Goal: Transaction & Acquisition: Purchase product/service

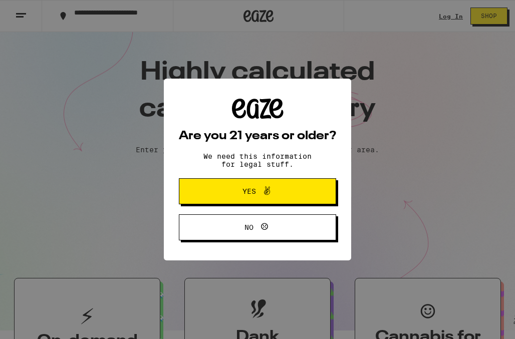
click at [253, 201] on button "Yes" at bounding box center [257, 191] width 157 height 26
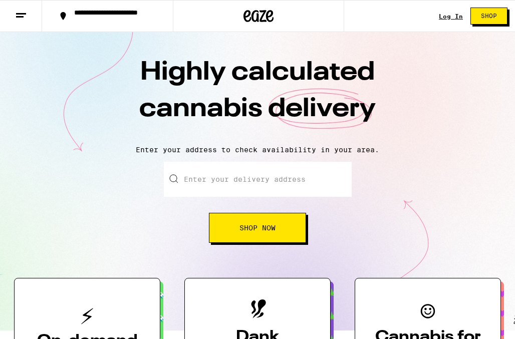
click at [357, 13] on link "Log In" at bounding box center [451, 16] width 24 height 7
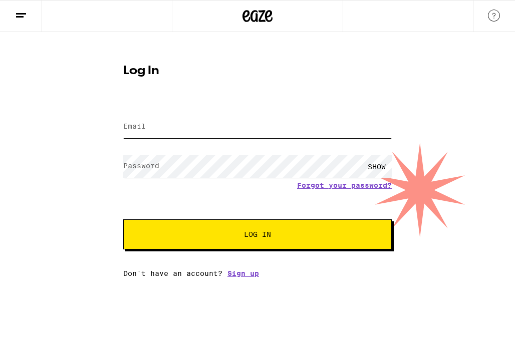
type input "[EMAIL_ADDRESS][DOMAIN_NAME]"
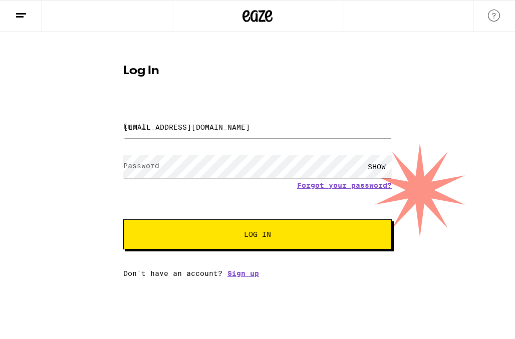
click at [258, 235] on button "Log In" at bounding box center [257, 234] width 269 height 30
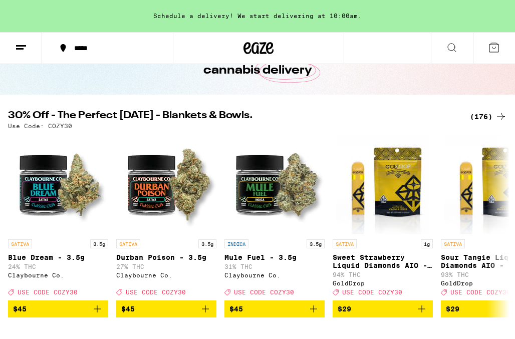
scroll to position [36, 0]
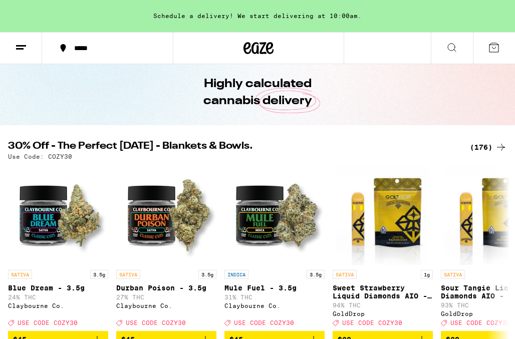
click at [357, 146] on div "(176)" at bounding box center [488, 147] width 37 height 12
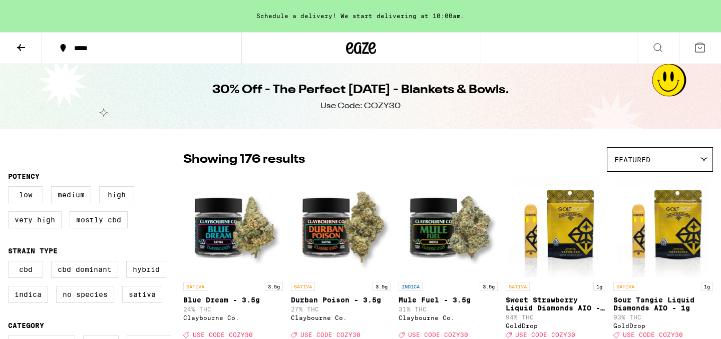
scroll to position [94, 0]
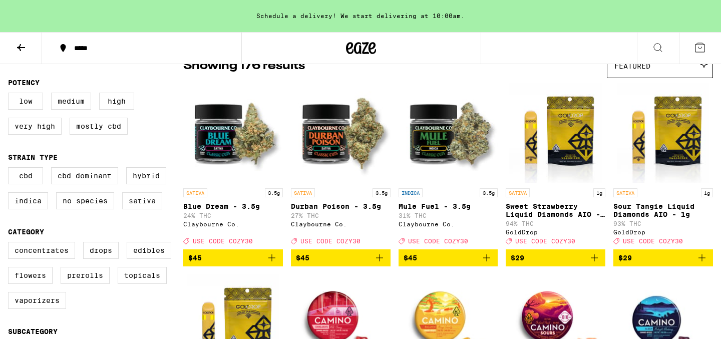
click at [154, 202] on label "Sativa" at bounding box center [142, 200] width 40 height 17
click at [11, 169] on input "Sativa" at bounding box center [10, 169] width 1 height 1
checkbox input "true"
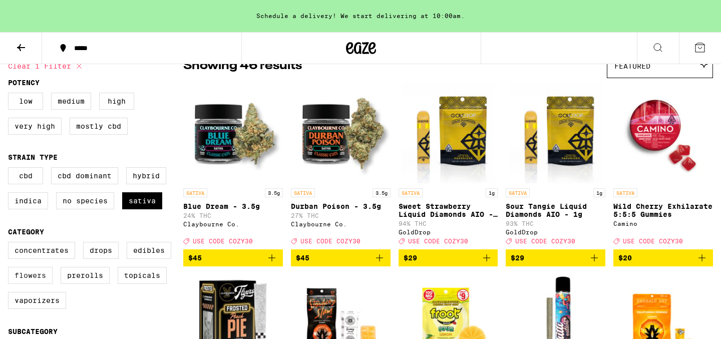
click at [33, 284] on label "Flowers" at bounding box center [30, 275] width 45 height 17
click at [11, 244] on input "Flowers" at bounding box center [10, 243] width 1 height 1
checkbox input "true"
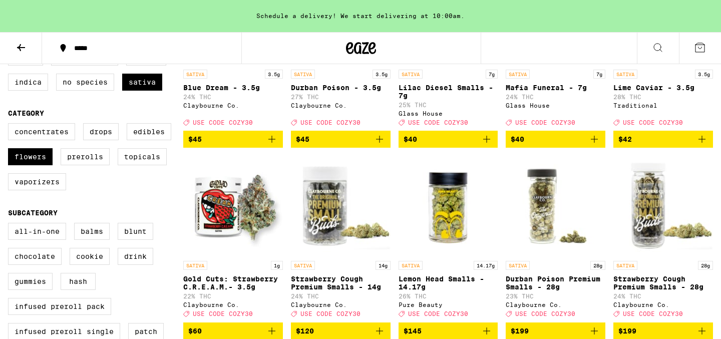
scroll to position [129, 0]
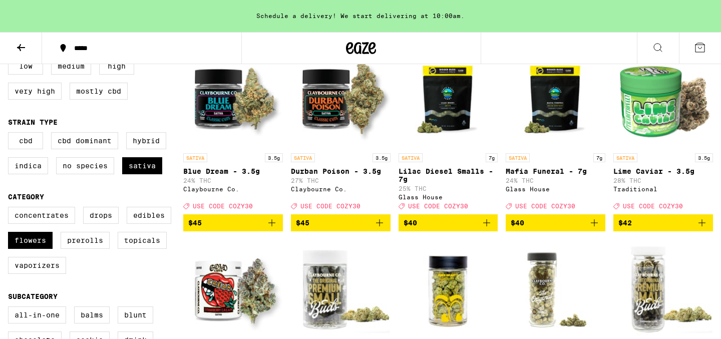
click at [357, 228] on icon "Add to bag" at bounding box center [487, 223] width 12 height 12
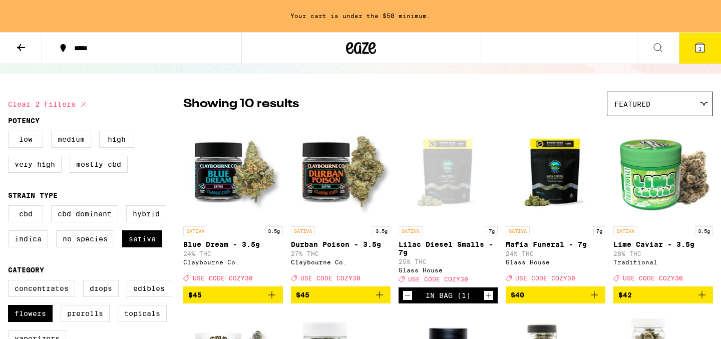
scroll to position [138, 0]
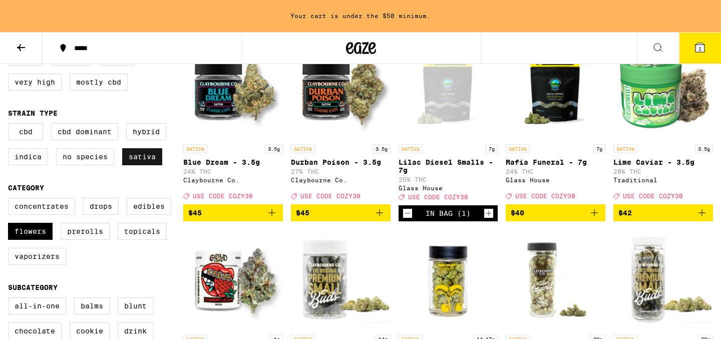
click at [141, 163] on label "Sativa" at bounding box center [142, 156] width 40 height 17
click at [11, 125] on input "Sativa" at bounding box center [10, 125] width 1 height 1
checkbox input "false"
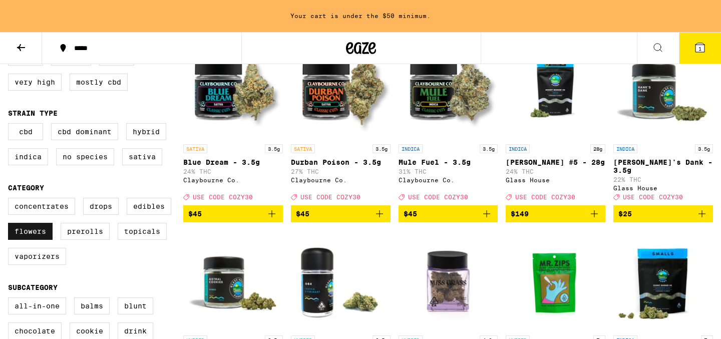
click at [25, 234] on label "Flowers" at bounding box center [30, 231] width 45 height 17
click at [11, 200] on input "Flowers" at bounding box center [10, 199] width 1 height 1
checkbox input "false"
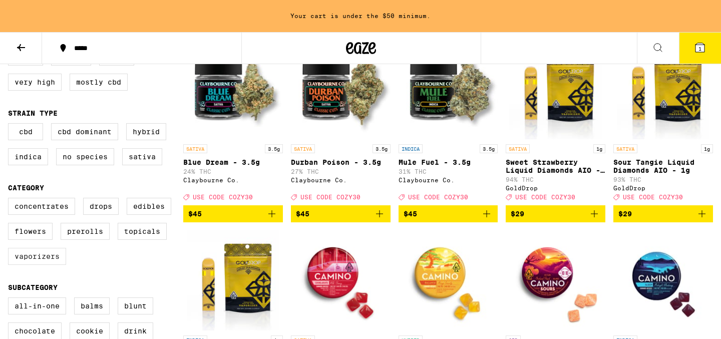
click at [40, 265] on label "Vaporizers" at bounding box center [37, 256] width 58 height 17
click at [11, 200] on input "Vaporizers" at bounding box center [10, 199] width 1 height 1
checkbox input "true"
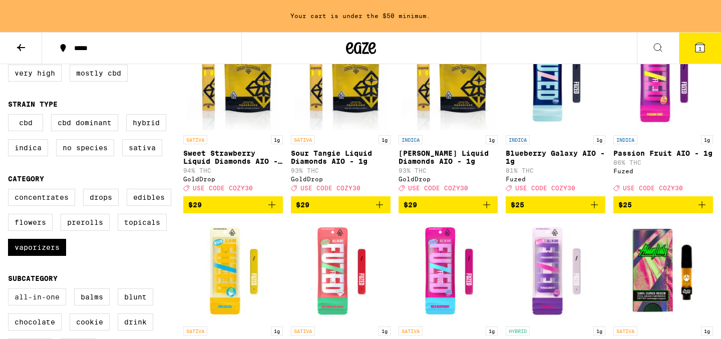
scroll to position [44, 0]
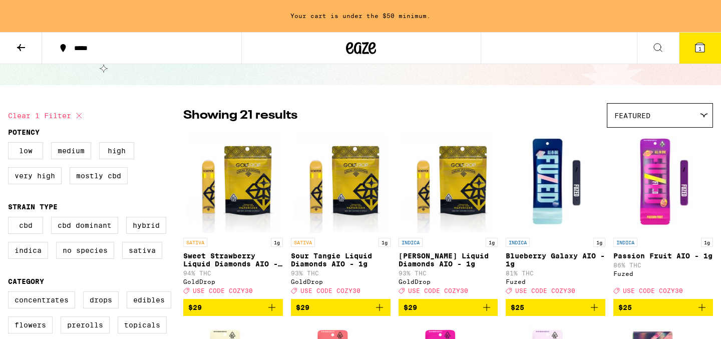
click at [357, 111] on div "Featured" at bounding box center [660, 116] width 105 height 24
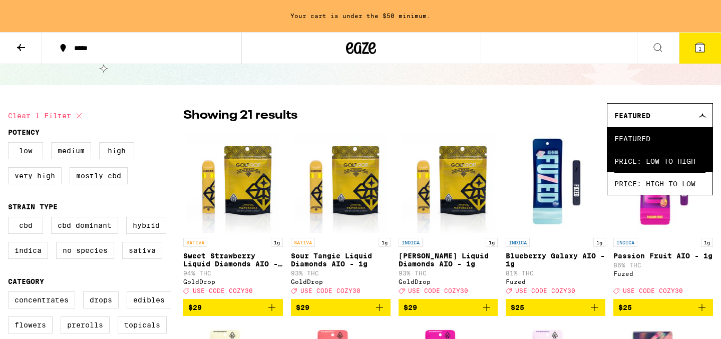
click at [357, 159] on span "Price: Low to High" at bounding box center [660, 161] width 91 height 23
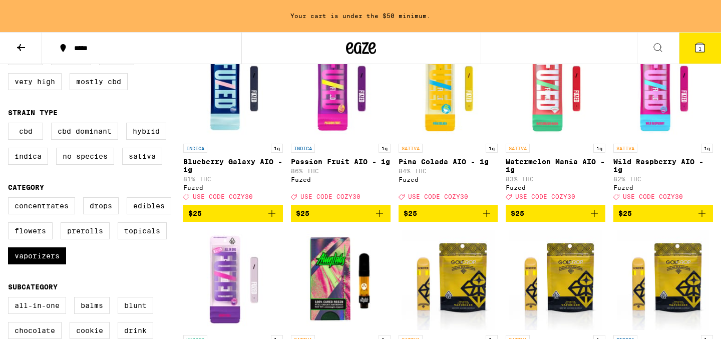
scroll to position [125, 0]
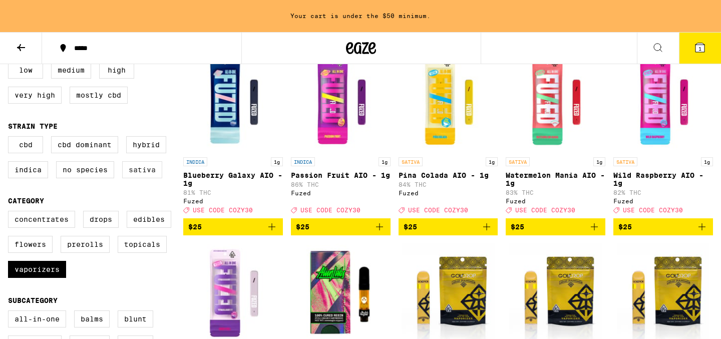
click at [138, 174] on label "Sativa" at bounding box center [142, 169] width 40 height 17
click at [11, 138] on input "Sativa" at bounding box center [10, 138] width 1 height 1
checkbox input "true"
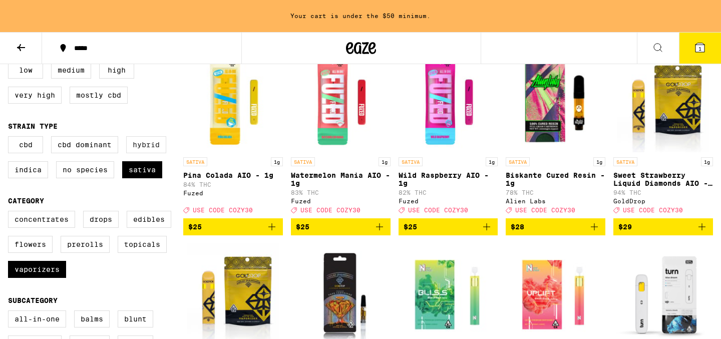
click at [142, 153] on label "Hybrid" at bounding box center [146, 144] width 40 height 17
click at [11, 138] on input "Hybrid" at bounding box center [10, 138] width 1 height 1
checkbox input "true"
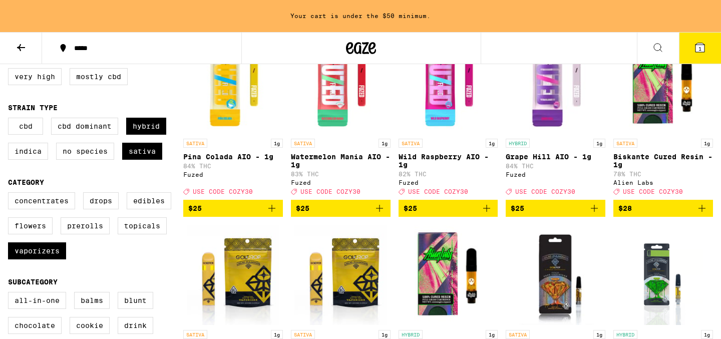
scroll to position [27, 0]
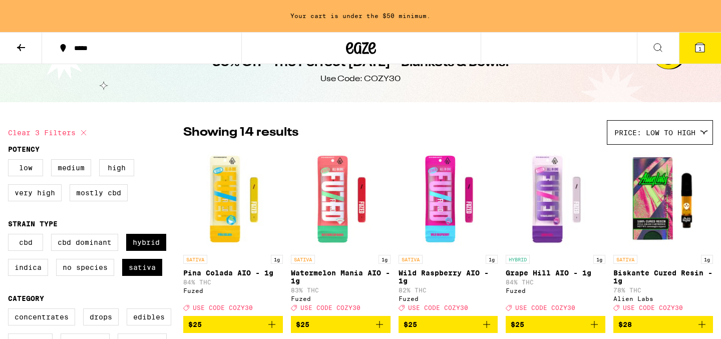
click at [341, 206] on img "Open page for Watermelon Mania AIO - 1g from Fuzed" at bounding box center [341, 200] width 100 height 100
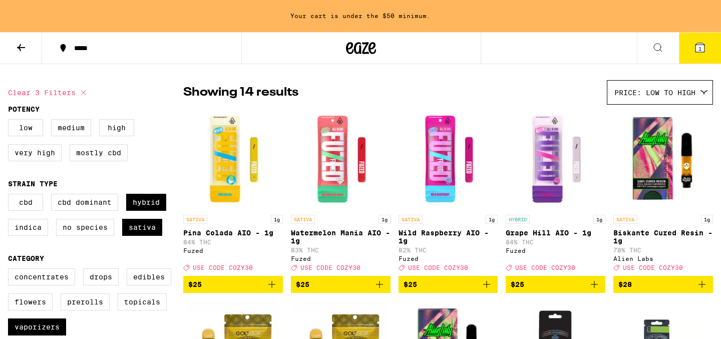
scroll to position [65, 0]
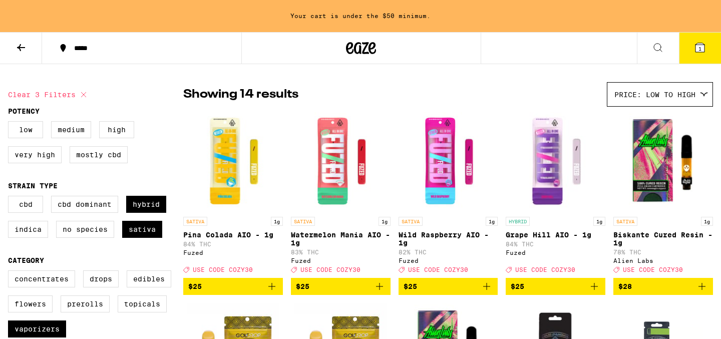
click at [357, 293] on span "$25" at bounding box center [449, 287] width 90 height 12
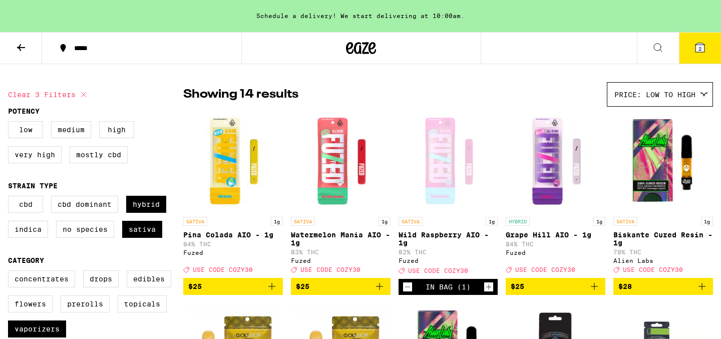
click at [357, 148] on div "Open page for Wild Raspberry AIO - 1g from Fuzed" at bounding box center [449, 162] width 100 height 100
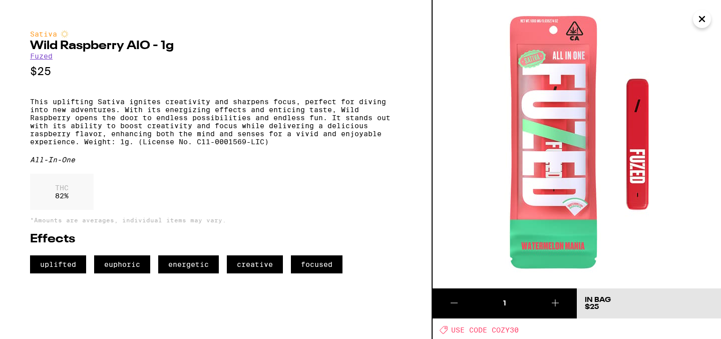
click at [357, 20] on icon "Close" at bounding box center [702, 19] width 12 height 15
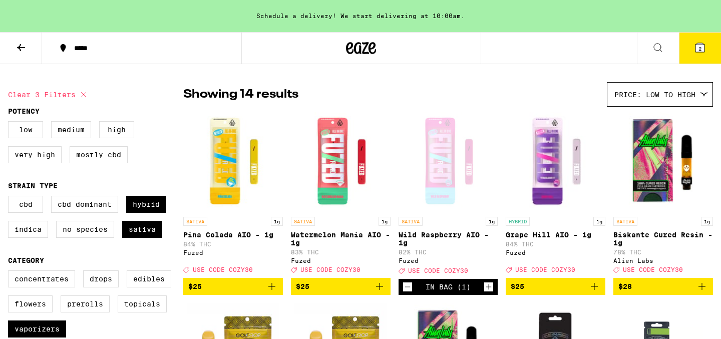
click at [326, 183] on img "Open page for Watermelon Mania AIO - 1g from Fuzed" at bounding box center [341, 162] width 100 height 100
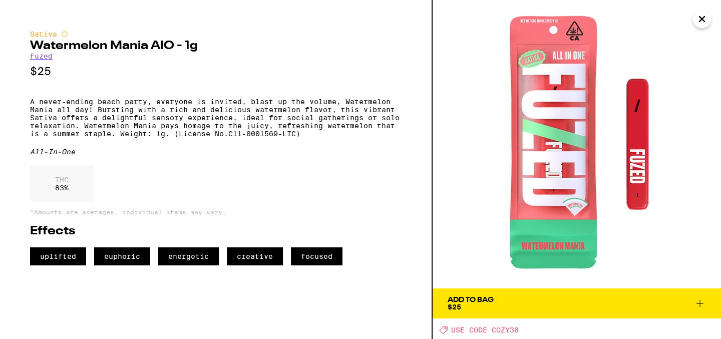
click at [357, 22] on icon "Close" at bounding box center [702, 19] width 12 height 15
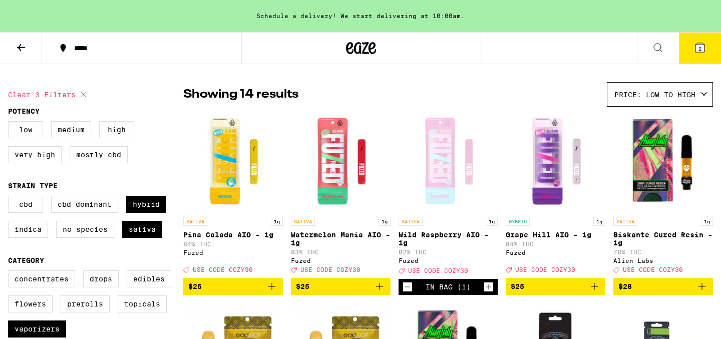
click at [357, 48] on icon at bounding box center [700, 47] width 9 height 9
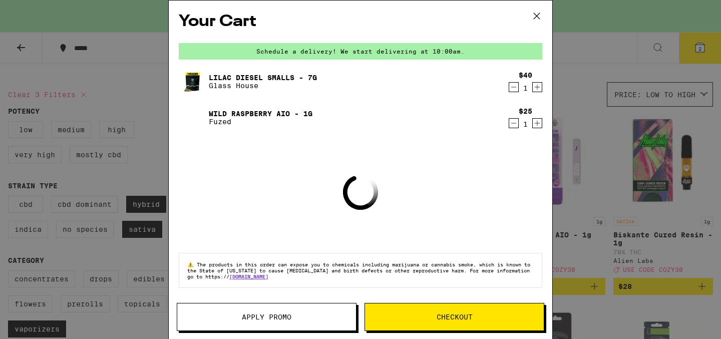
click at [357, 13] on icon at bounding box center [537, 16] width 15 height 15
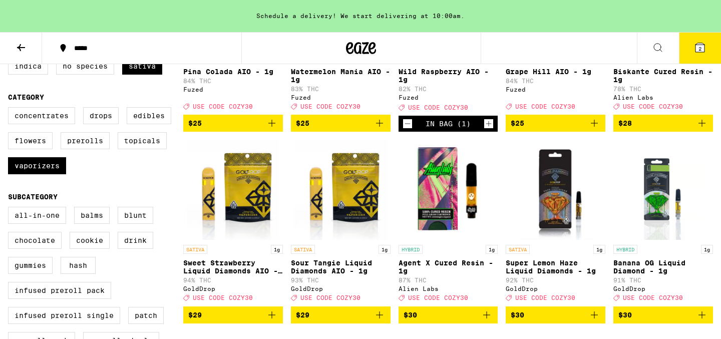
scroll to position [37, 0]
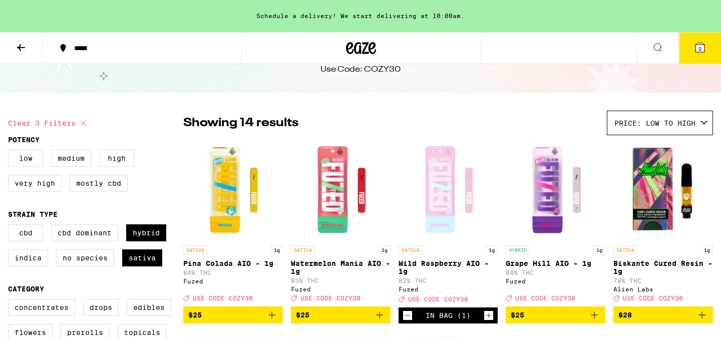
click at [357, 55] on button "2" at bounding box center [700, 48] width 42 height 31
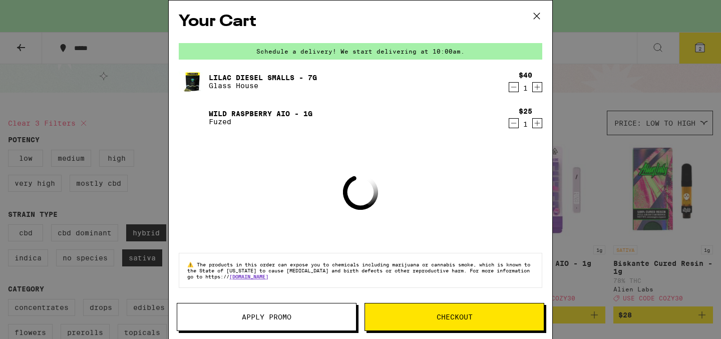
click at [286, 318] on span "Apply Promo" at bounding box center [267, 317] width 50 height 7
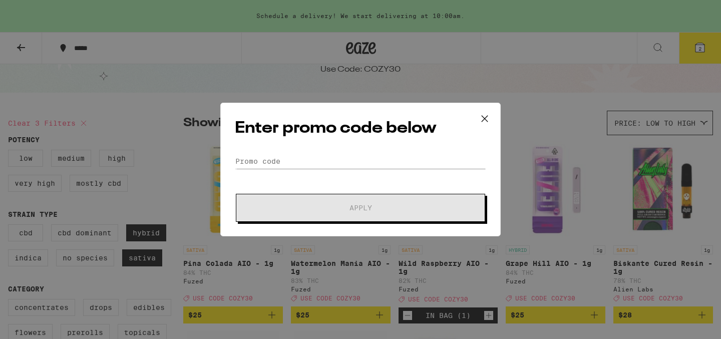
click at [288, 153] on div "Enter promo code below Promo Code Apply" at bounding box center [360, 170] width 281 height 134
click at [279, 166] on input "Promo Code" at bounding box center [361, 161] width 252 height 15
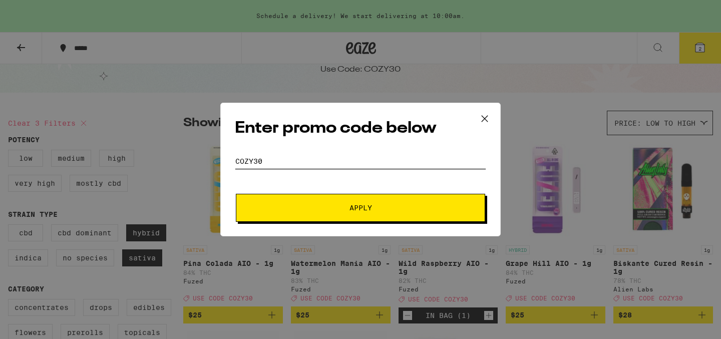
type input "COZY30"
click at [264, 218] on button "Apply" at bounding box center [360, 208] width 249 height 28
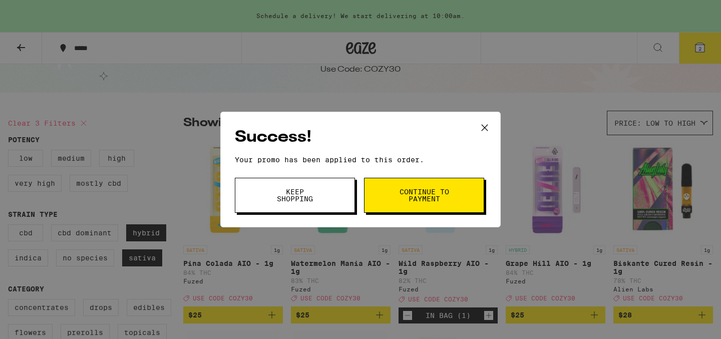
click at [301, 202] on span "Keep Shopping" at bounding box center [295, 195] width 51 height 14
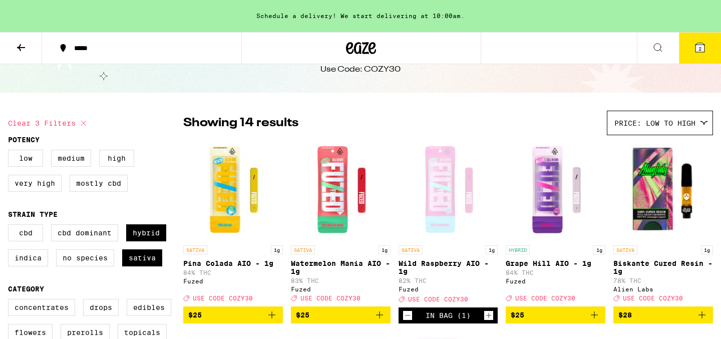
click at [357, 51] on button "2" at bounding box center [700, 48] width 42 height 31
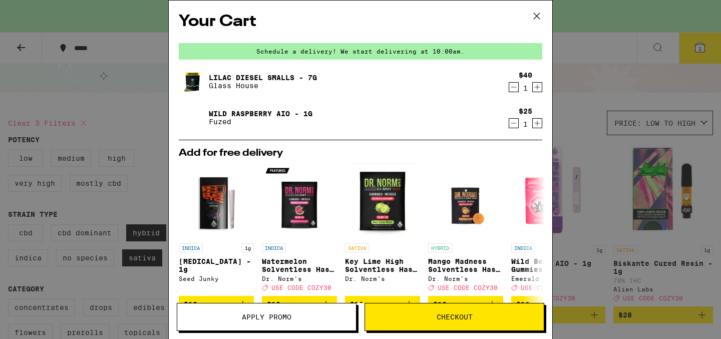
click at [357, 13] on icon at bounding box center [537, 16] width 15 height 15
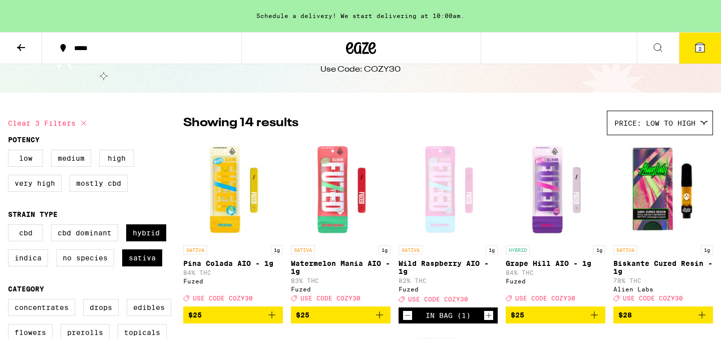
click at [24, 42] on icon at bounding box center [21, 48] width 12 height 12
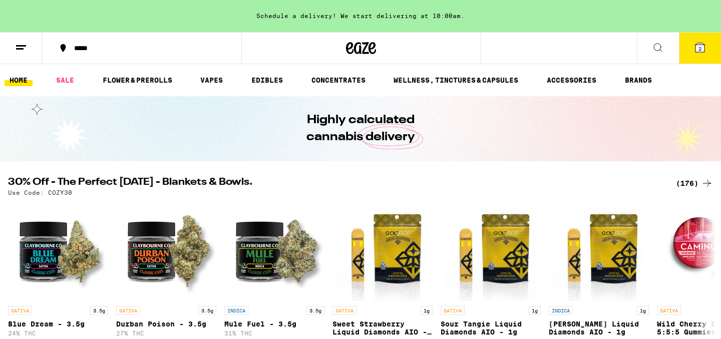
scroll to position [117, 0]
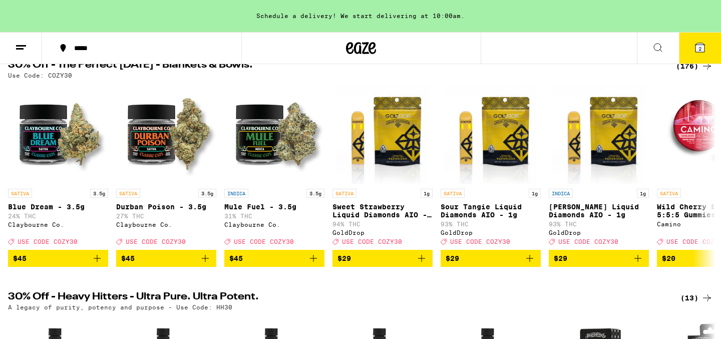
drag, startPoint x: 683, startPoint y: 78, endPoint x: 680, endPoint y: 106, distance: 28.7
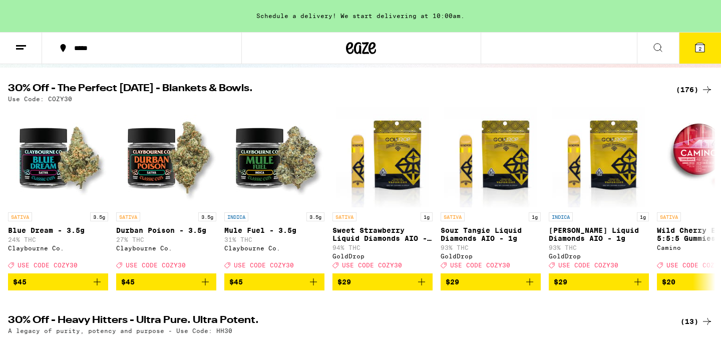
click at [357, 88] on div "(176)" at bounding box center [694, 90] width 37 height 12
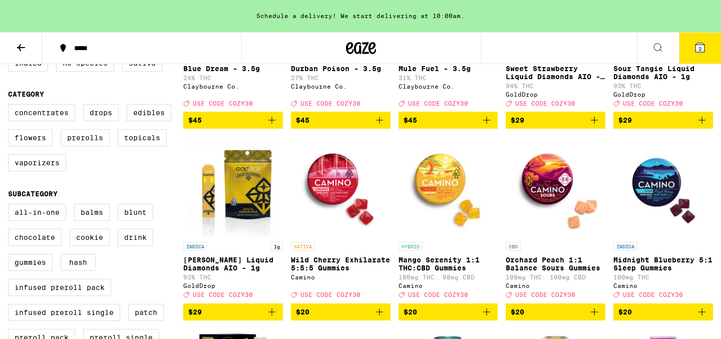
scroll to position [264, 0]
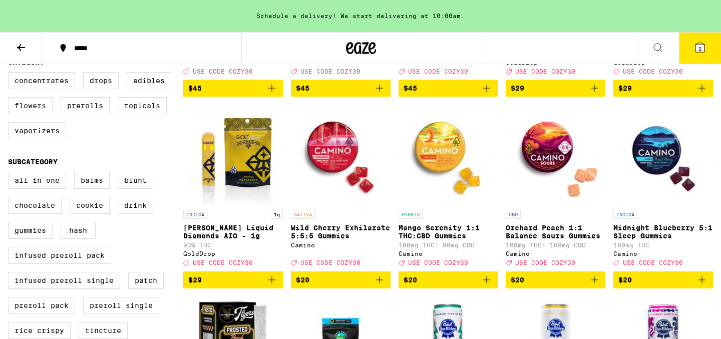
click at [40, 114] on label "Flowers" at bounding box center [30, 105] width 45 height 17
click at [11, 74] on input "Flowers" at bounding box center [10, 74] width 1 height 1
checkbox input "true"
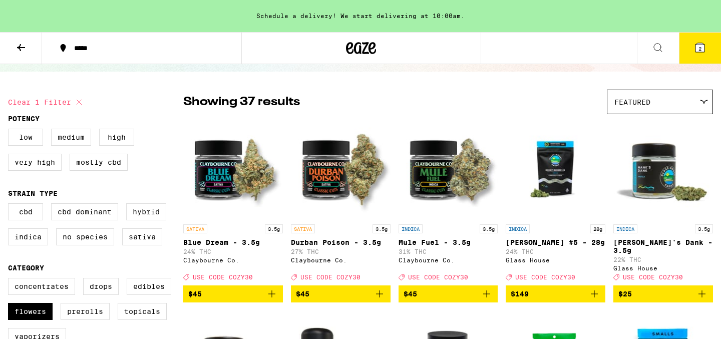
scroll to position [62, 0]
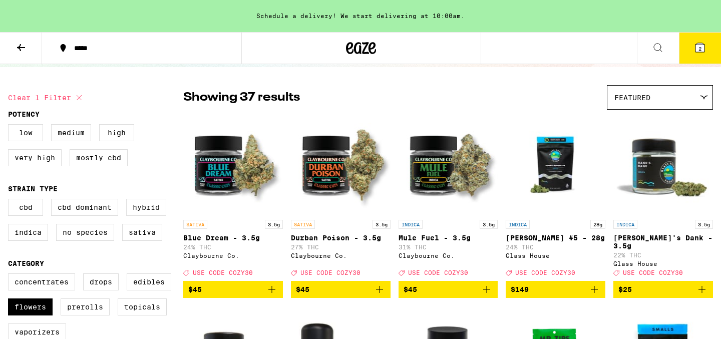
click at [154, 213] on label "Hybrid" at bounding box center [146, 207] width 40 height 17
click at [11, 201] on input "Hybrid" at bounding box center [10, 200] width 1 height 1
checkbox input "true"
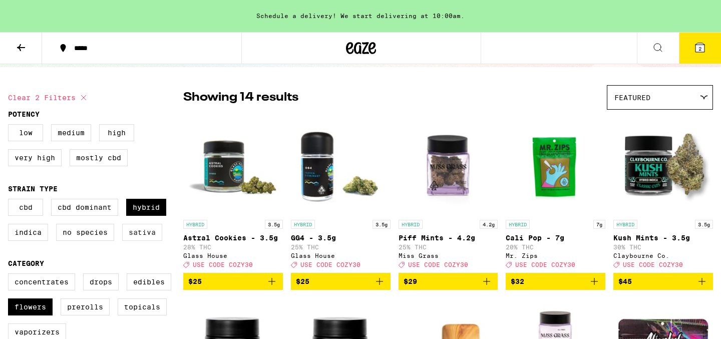
click at [140, 237] on label "Sativa" at bounding box center [142, 232] width 40 height 17
click at [11, 201] on input "Sativa" at bounding box center [10, 200] width 1 height 1
checkbox input "true"
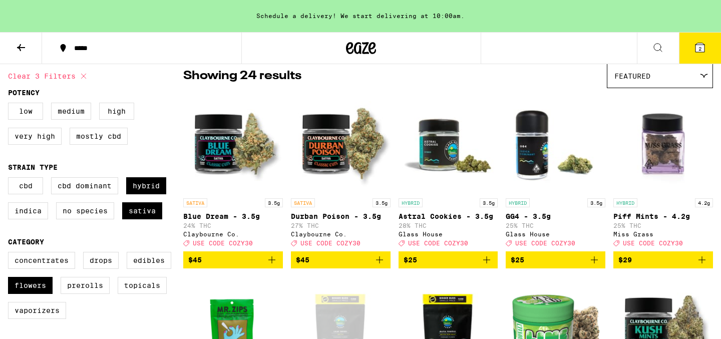
scroll to position [85, 0]
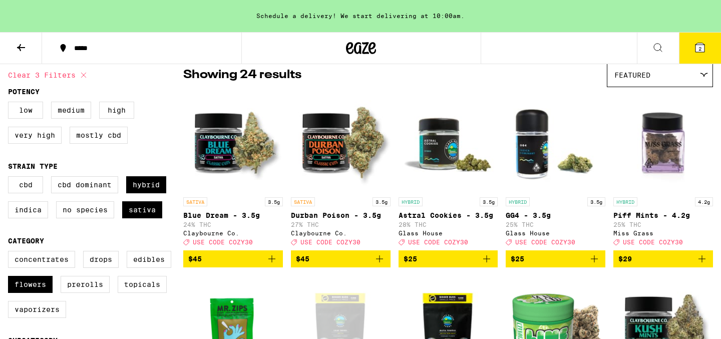
click at [357, 76] on span "Featured" at bounding box center [633, 75] width 36 height 8
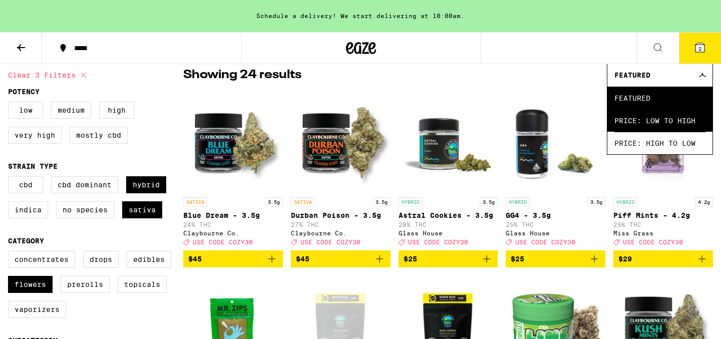
click at [357, 121] on span "Price: Low to High" at bounding box center [660, 120] width 91 height 23
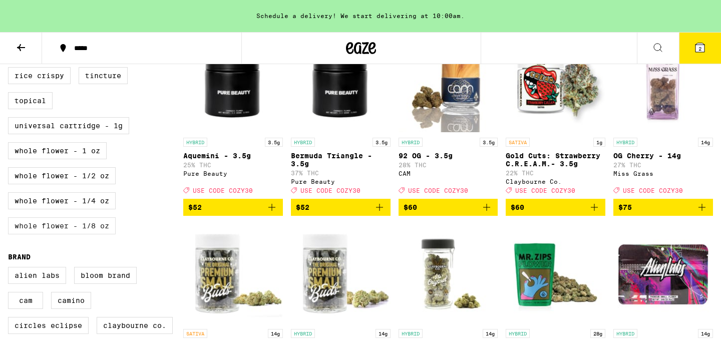
scroll to position [506, 0]
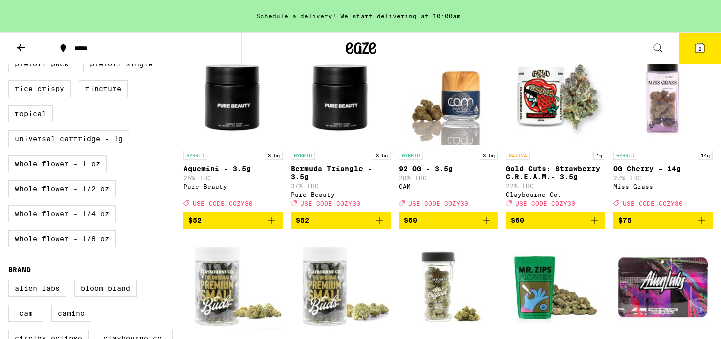
click at [82, 222] on label "Whole Flower - 1/4 oz" at bounding box center [62, 213] width 108 height 17
checkbox input "true"
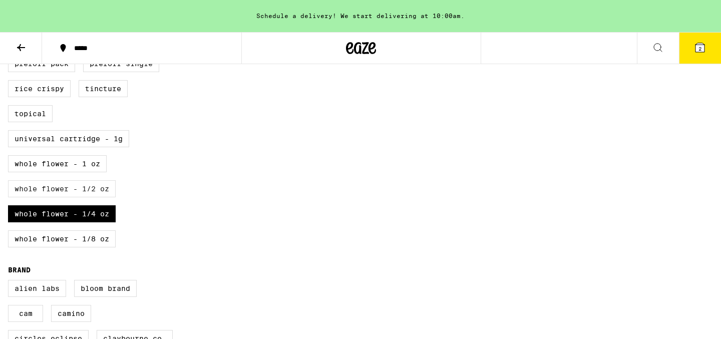
click at [85, 197] on label "Whole Flower - 1/2 oz" at bounding box center [62, 188] width 108 height 17
checkbox input "true"
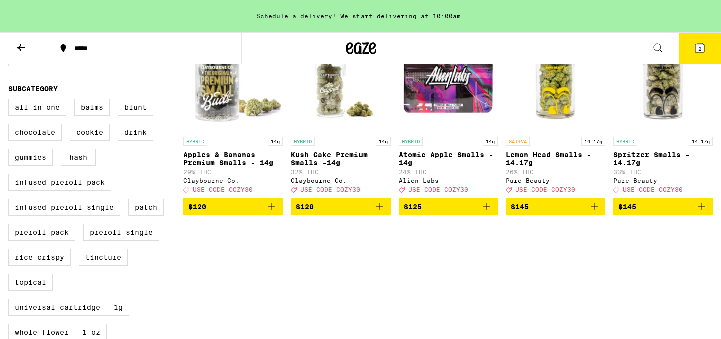
scroll to position [129, 0]
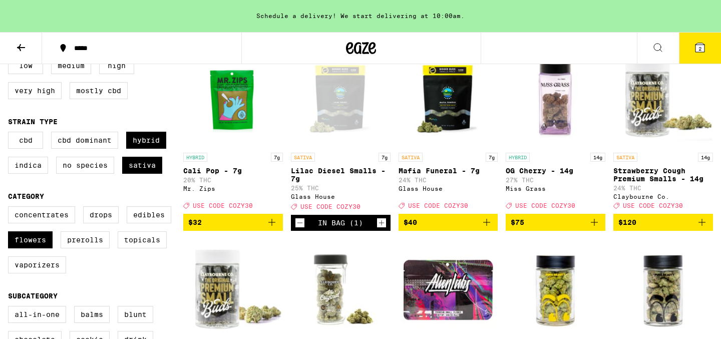
click at [300, 229] on icon "Decrement" at bounding box center [300, 223] width 9 height 12
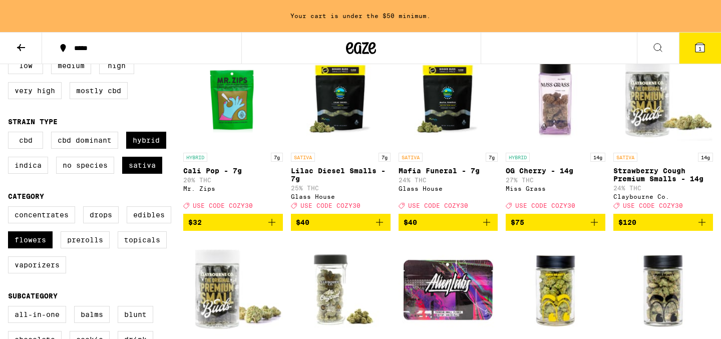
click at [357, 228] on span "$75" at bounding box center [556, 222] width 90 height 12
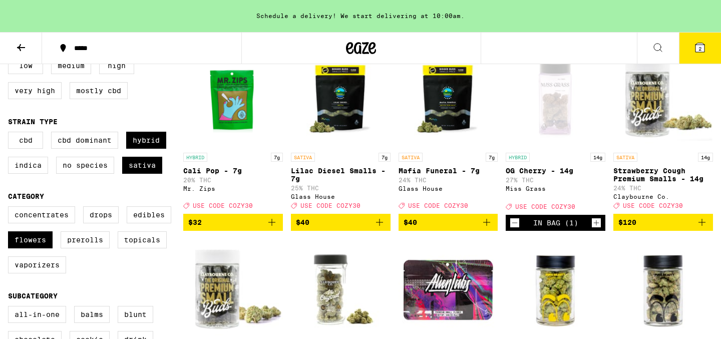
click at [357, 169] on p "OG Cherry - 14g" at bounding box center [556, 171] width 100 height 8
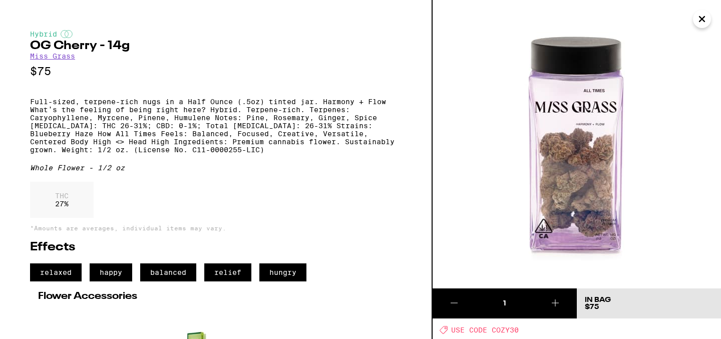
click at [357, 13] on icon "Close" at bounding box center [702, 19] width 12 height 15
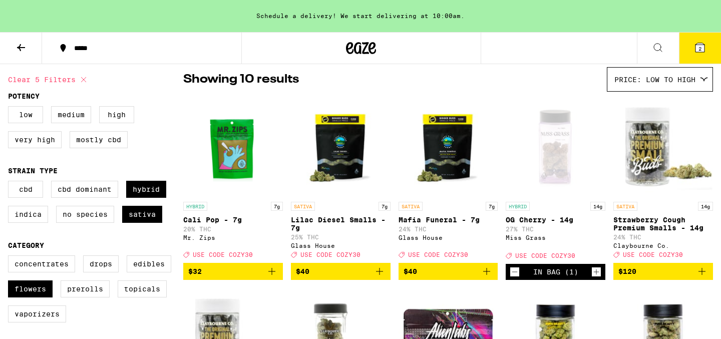
scroll to position [71, 0]
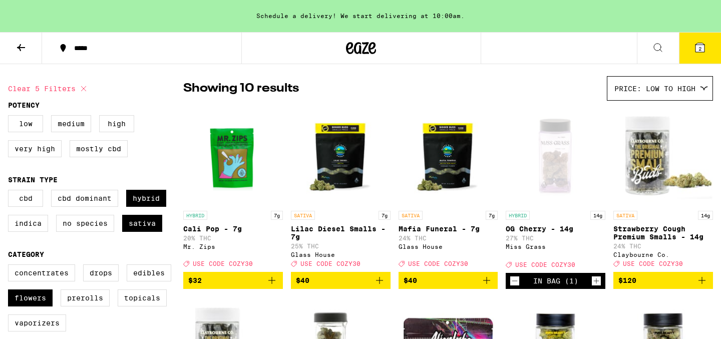
click at [357, 50] on icon at bounding box center [700, 47] width 9 height 9
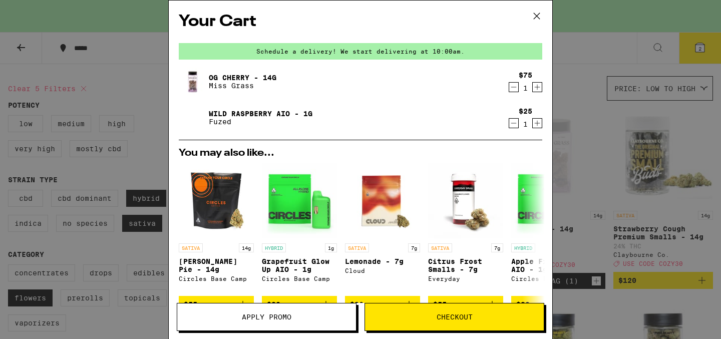
click at [283, 29] on h2 "Your Cart" at bounding box center [361, 22] width 364 height 23
click at [357, 11] on icon at bounding box center [537, 16] width 15 height 15
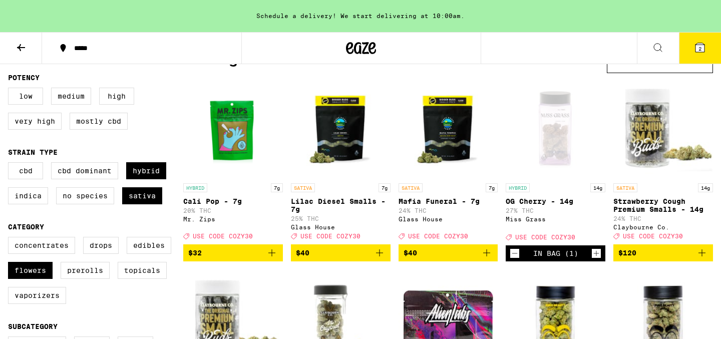
scroll to position [138, 0]
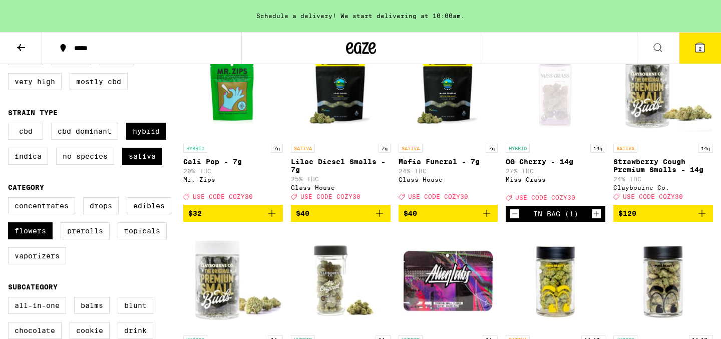
click at [357, 219] on icon "Decrement" at bounding box center [515, 214] width 9 height 12
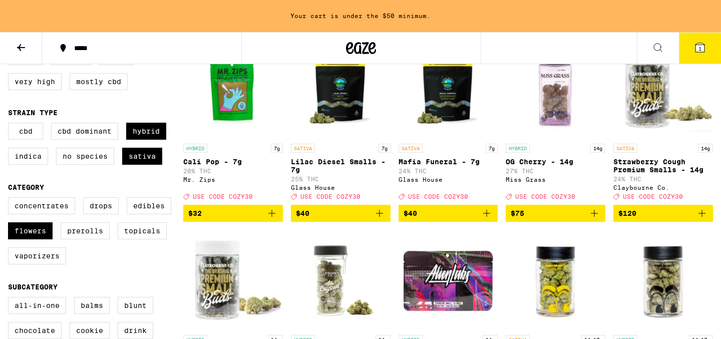
click at [357, 53] on icon at bounding box center [700, 48] width 12 height 12
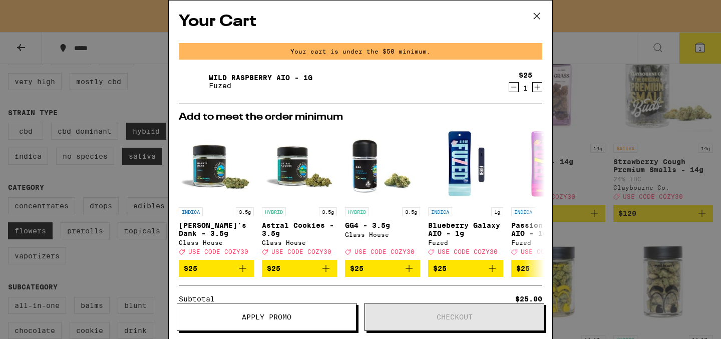
click at [357, 22] on icon at bounding box center [537, 16] width 15 height 15
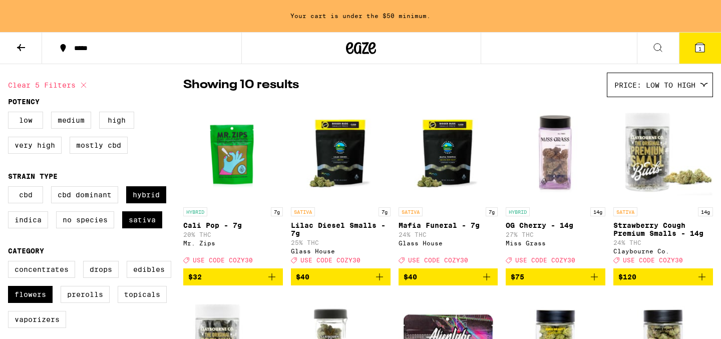
scroll to position [76, 0]
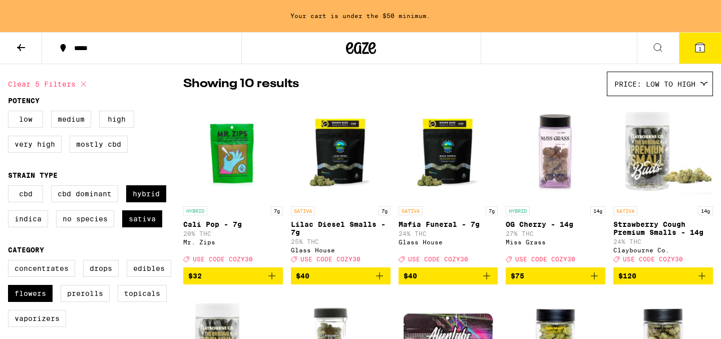
click at [357, 282] on icon "Add to bag" at bounding box center [380, 276] width 12 height 12
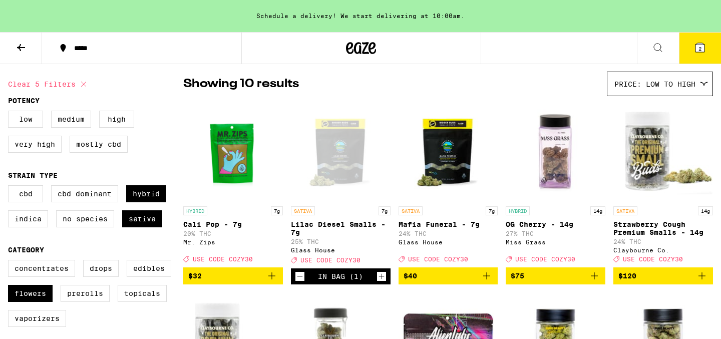
click at [357, 44] on icon at bounding box center [700, 48] width 12 height 12
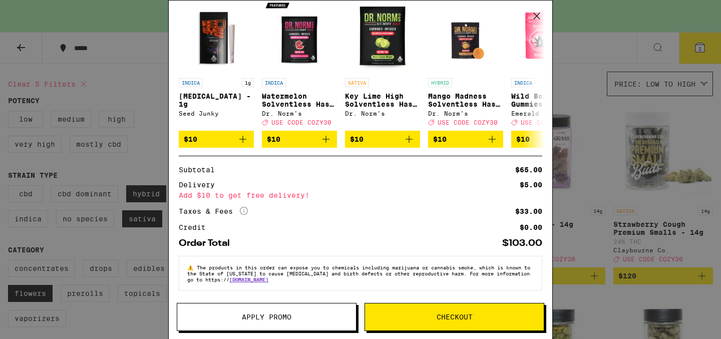
scroll to position [173, 0]
click at [276, 319] on span "Apply Promo" at bounding box center [267, 317] width 50 height 7
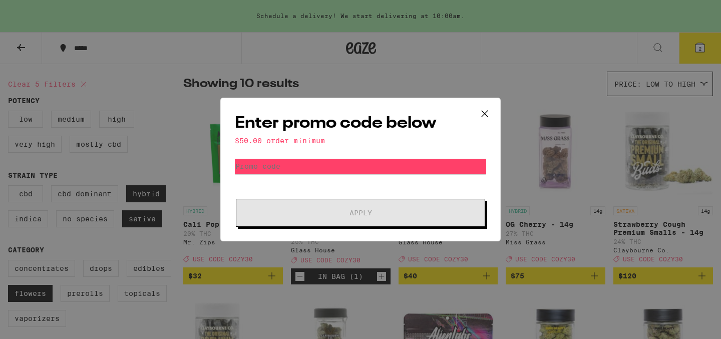
click at [312, 164] on input "Promo Code" at bounding box center [361, 166] width 252 height 15
click at [357, 113] on icon at bounding box center [484, 113] width 15 height 15
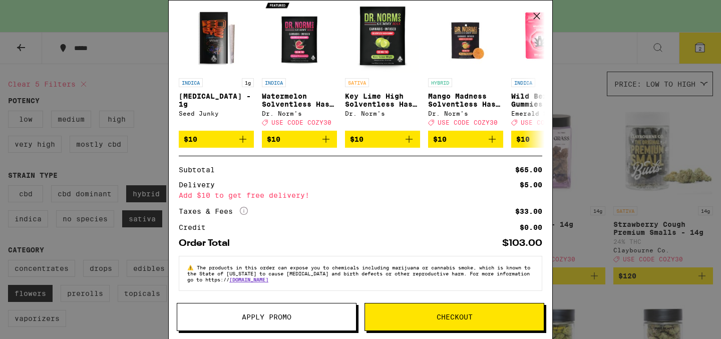
scroll to position [173, 0]
click at [289, 317] on span "Apply Promo" at bounding box center [267, 317] width 50 height 7
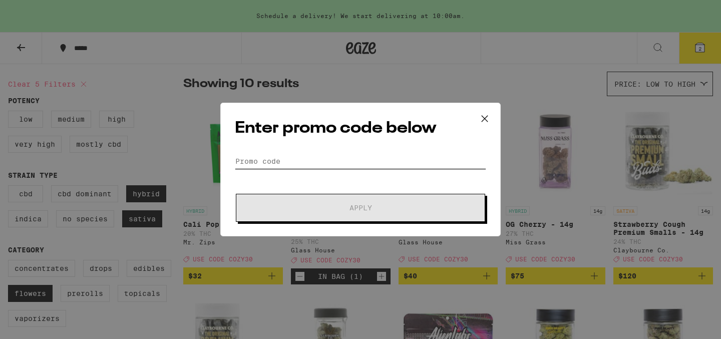
click at [292, 160] on input "Promo Code" at bounding box center [361, 161] width 252 height 15
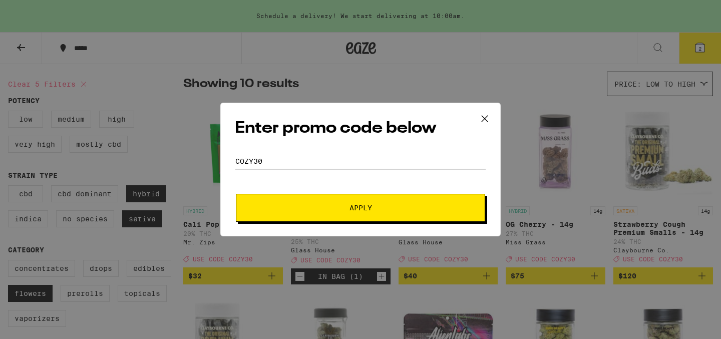
type input "cozy30"
click at [290, 208] on span "Apply" at bounding box center [361, 207] width 180 height 7
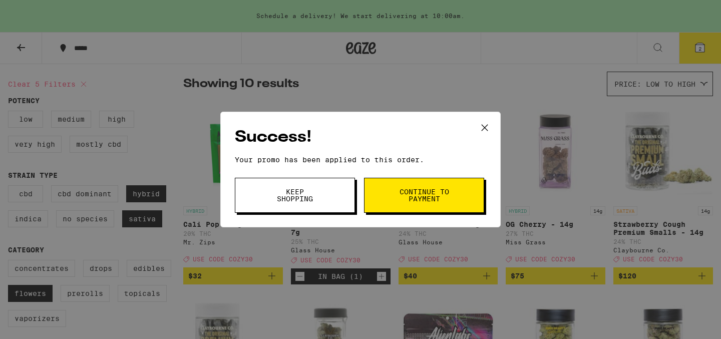
click at [319, 206] on button "Keep Shopping" at bounding box center [295, 195] width 120 height 35
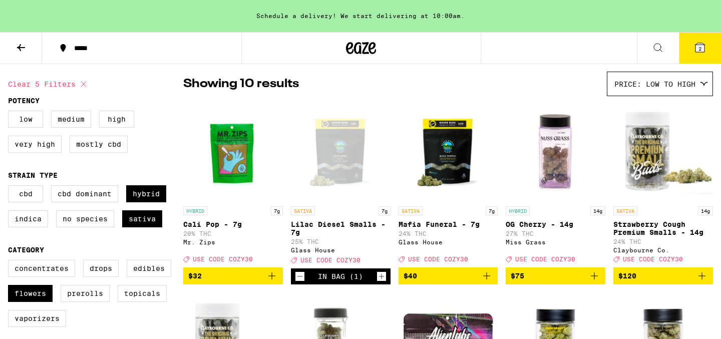
click at [357, 50] on icon at bounding box center [700, 47] width 9 height 9
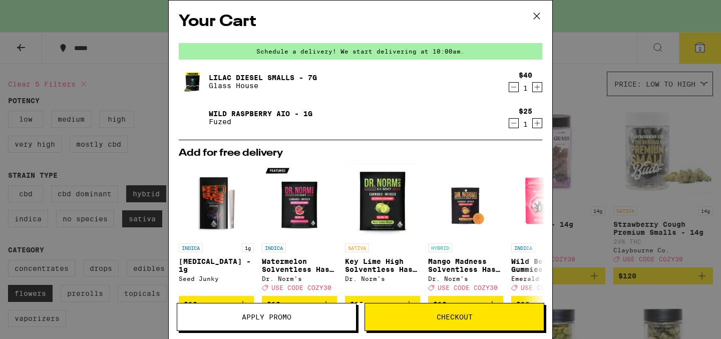
click at [357, 17] on icon at bounding box center [537, 16] width 6 height 6
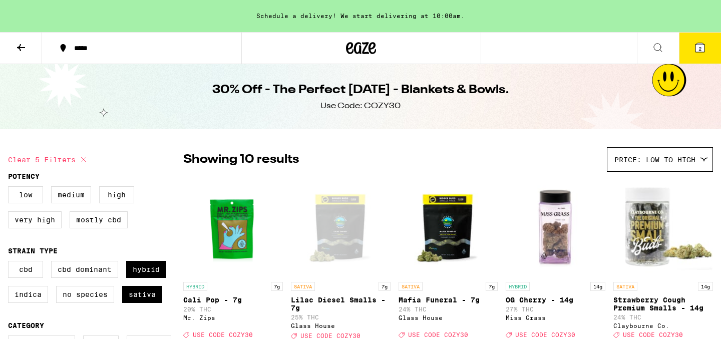
click at [18, 43] on icon at bounding box center [21, 48] width 12 height 12
